Goal: Information Seeking & Learning: Learn about a topic

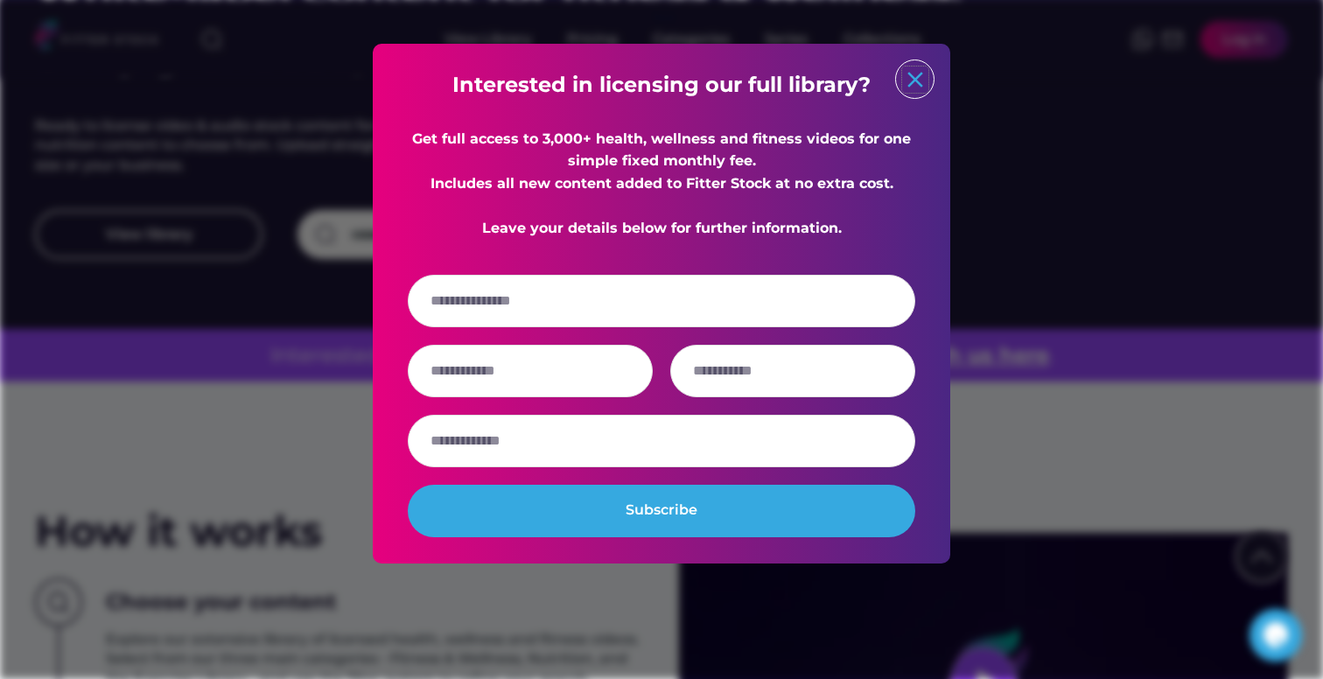
click at [916, 78] on text "close" at bounding box center [915, 79] width 26 height 26
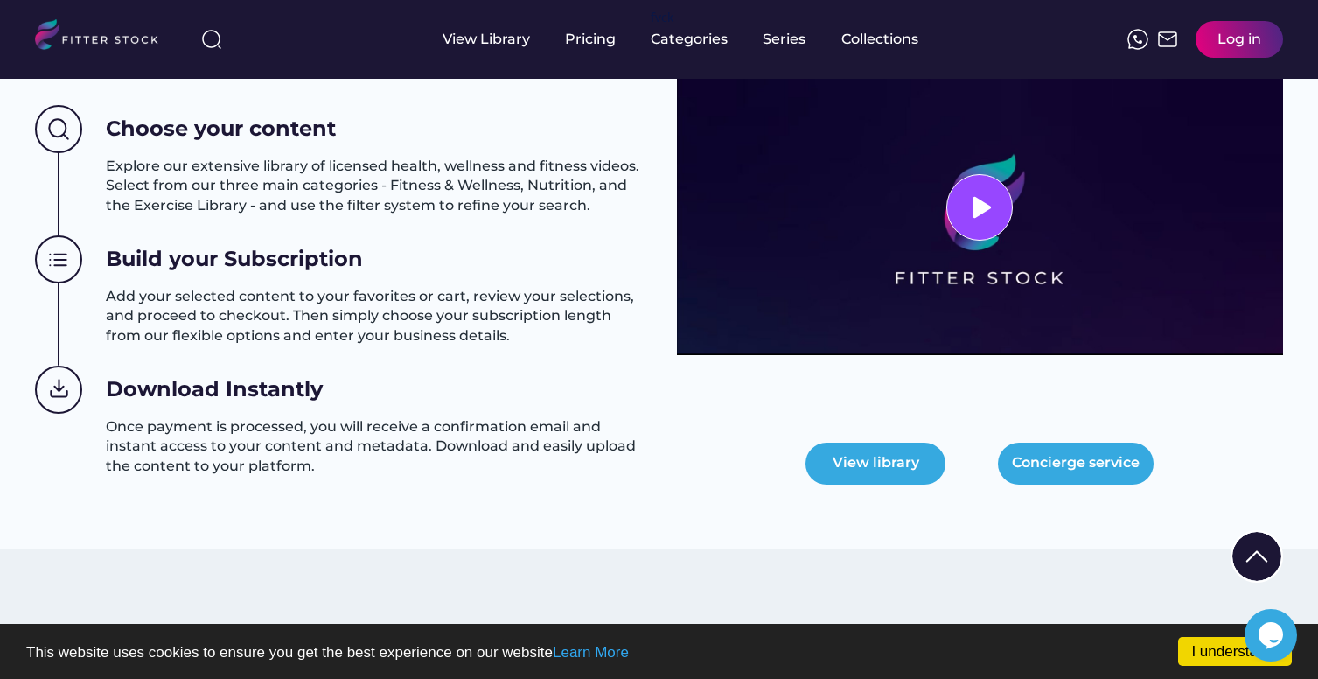
scroll to position [753, 0]
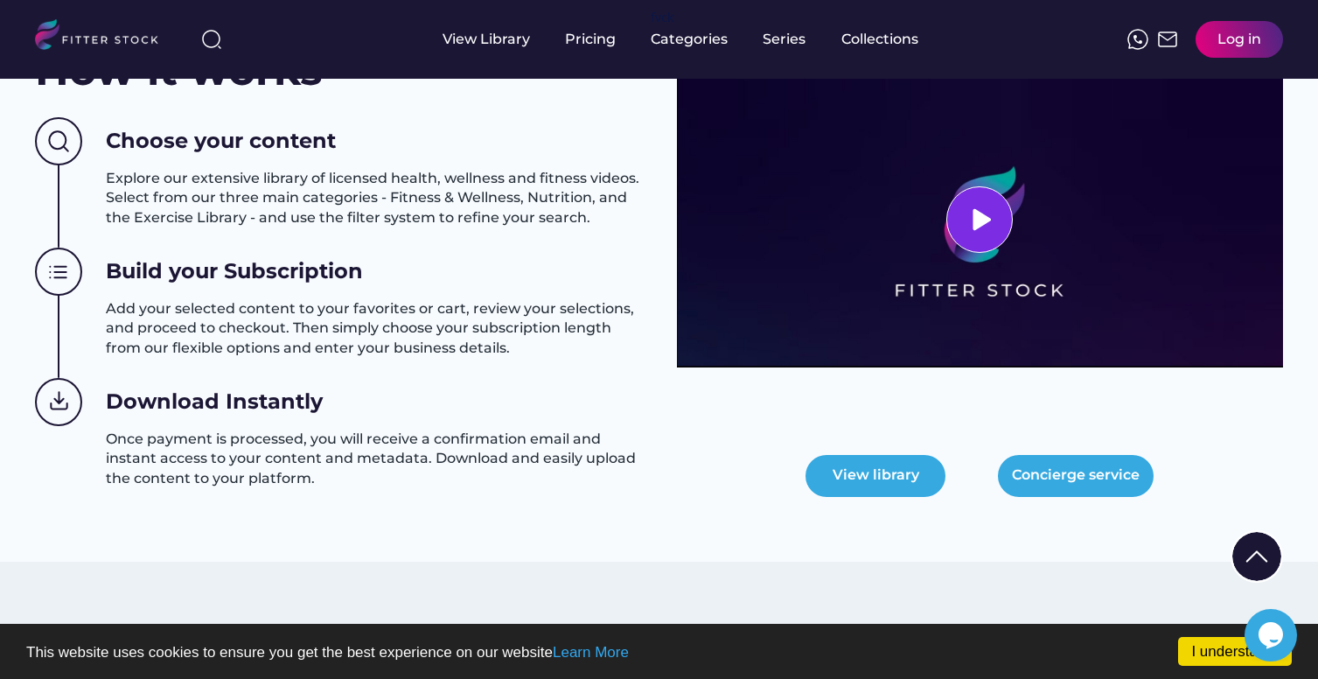
click at [984, 197] on div at bounding box center [980, 219] width 66 height 66
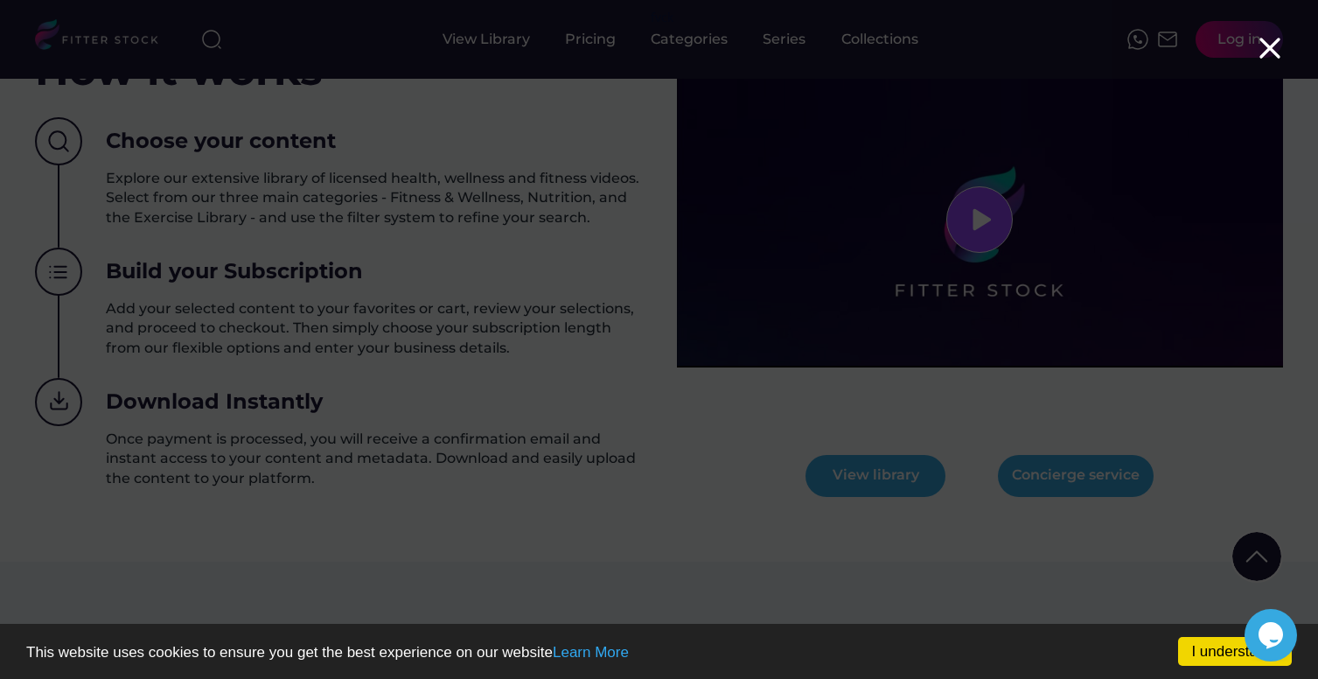
click at [1272, 42] on icon at bounding box center [1270, 48] width 35 height 35
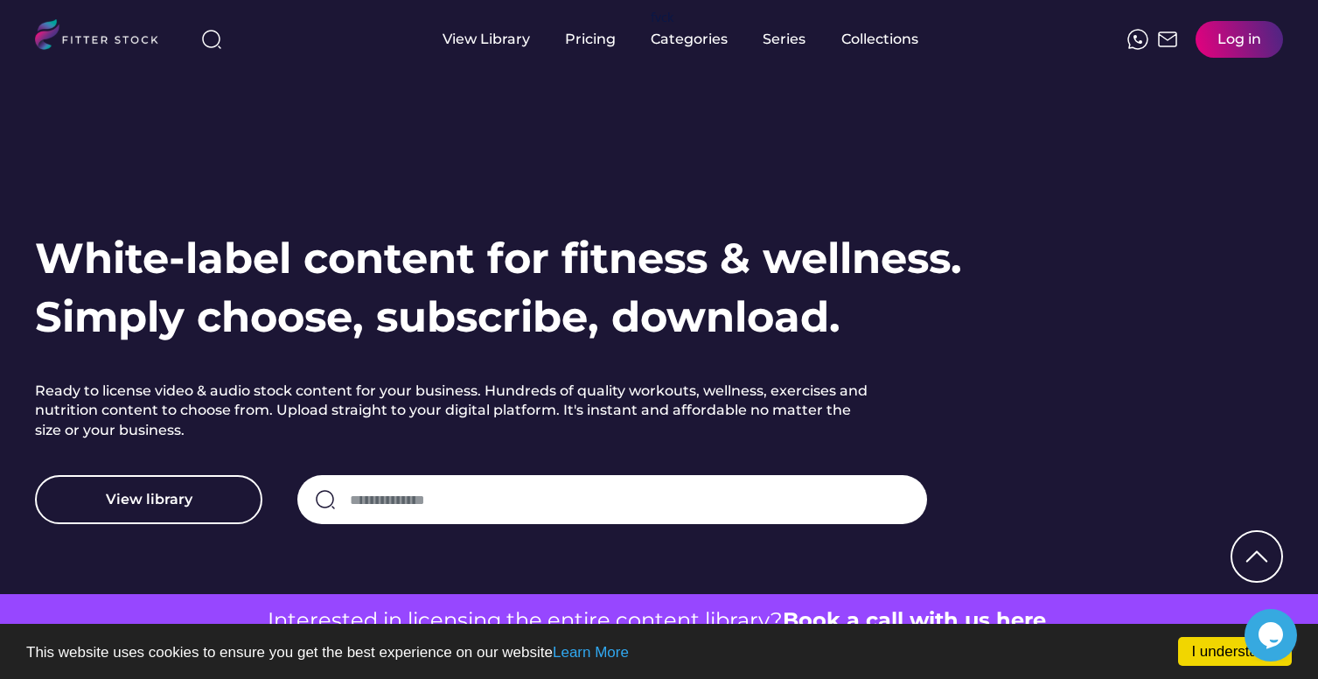
scroll to position [0, 0]
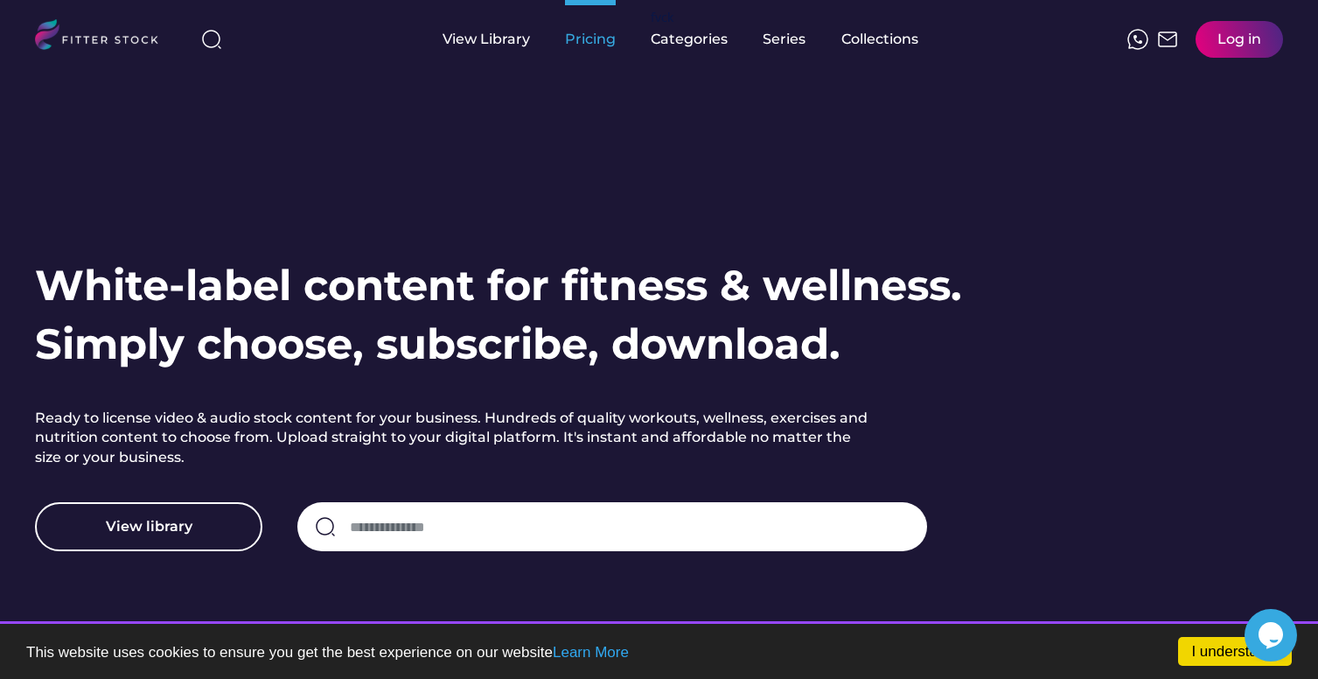
click at [605, 41] on div "Pricing" at bounding box center [590, 39] width 51 height 19
